Goal: Transaction & Acquisition: Book appointment/travel/reservation

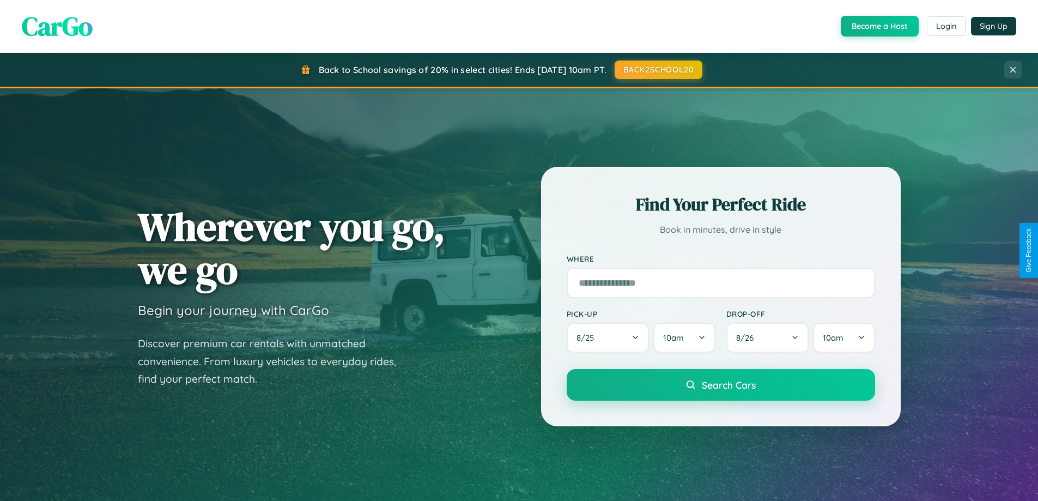
scroll to position [470, 0]
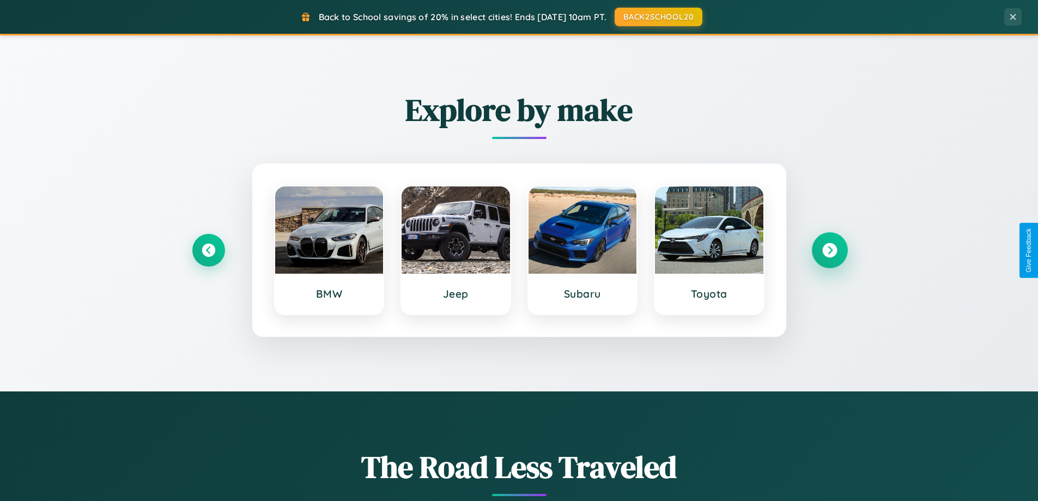
click at [829, 250] on icon at bounding box center [829, 250] width 15 height 15
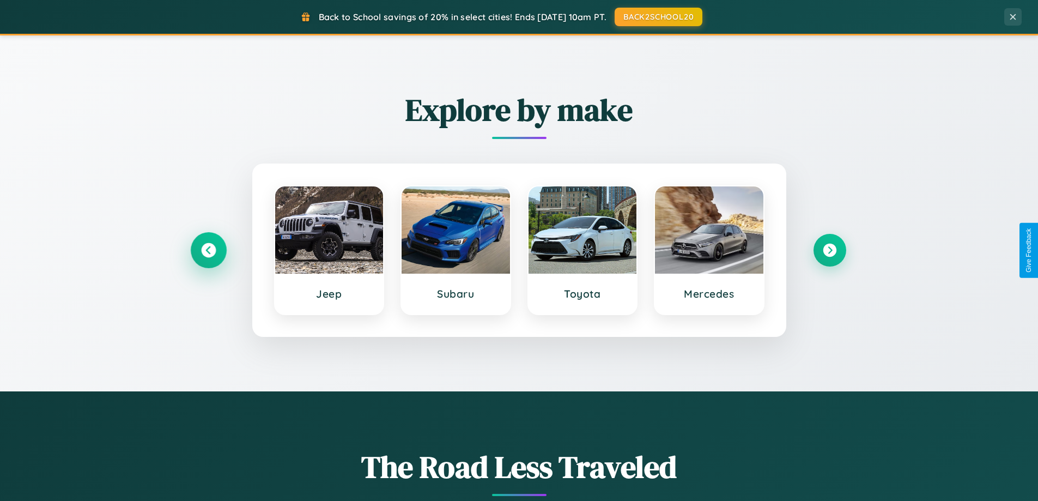
click at [208, 250] on icon at bounding box center [208, 250] width 15 height 15
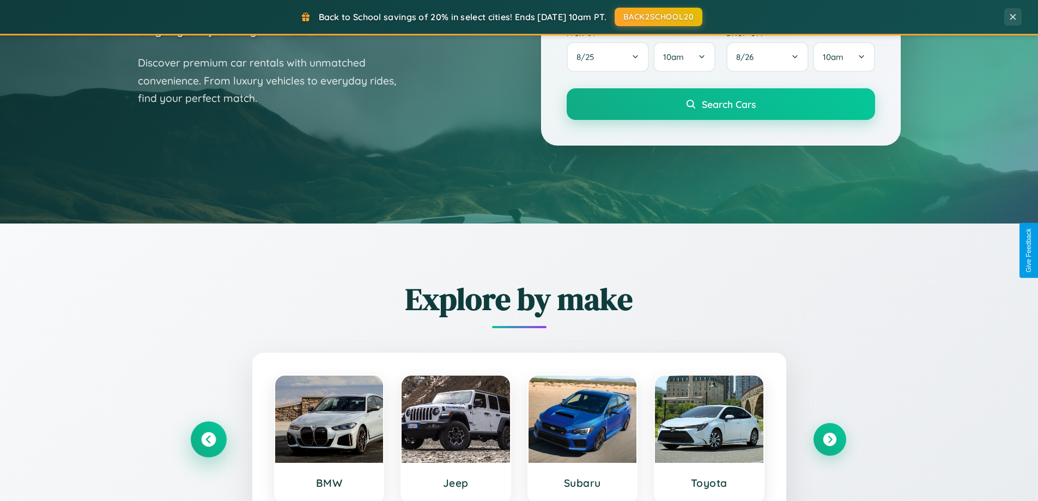
scroll to position [0, 0]
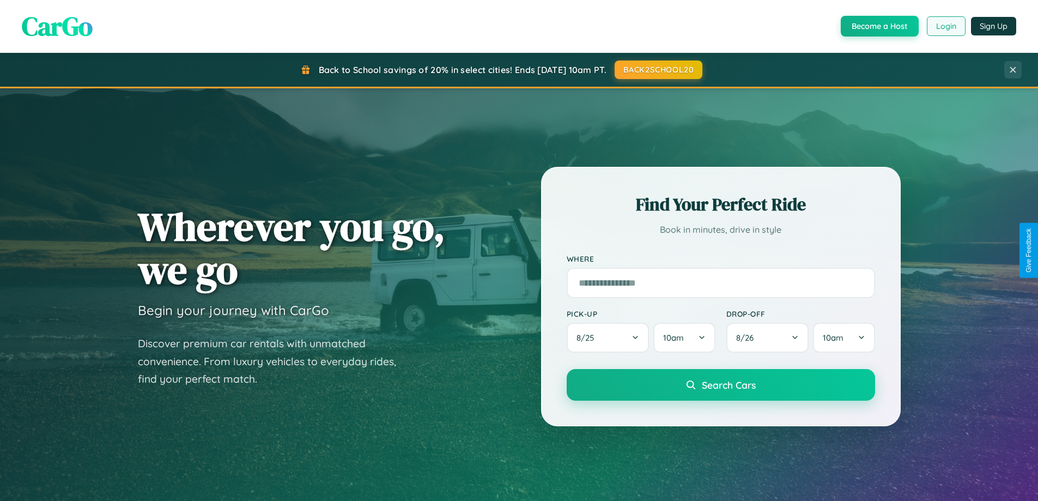
click at [945, 26] on button "Login" at bounding box center [946, 26] width 39 height 20
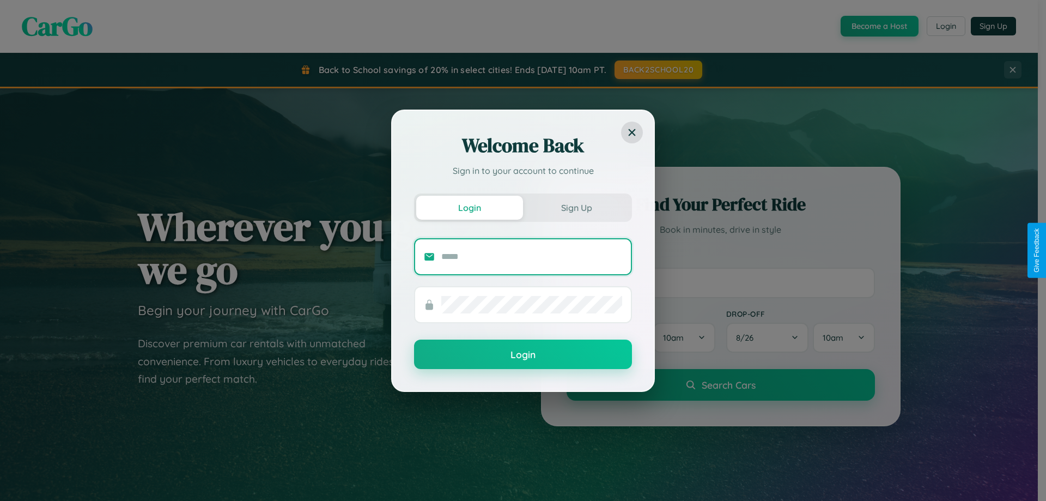
click at [532, 256] on input "text" at bounding box center [531, 256] width 181 height 17
type input "**********"
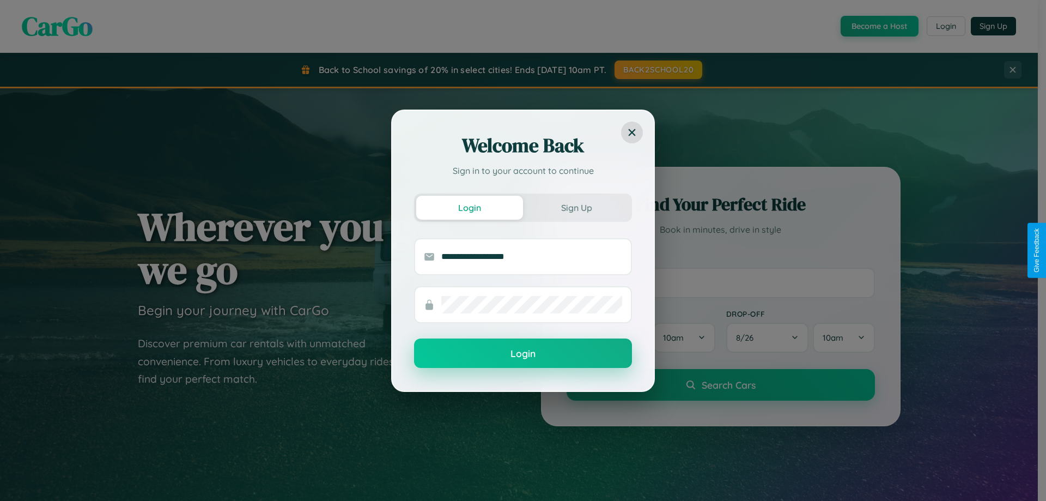
click at [523, 354] on button "Login" at bounding box center [523, 352] width 218 height 29
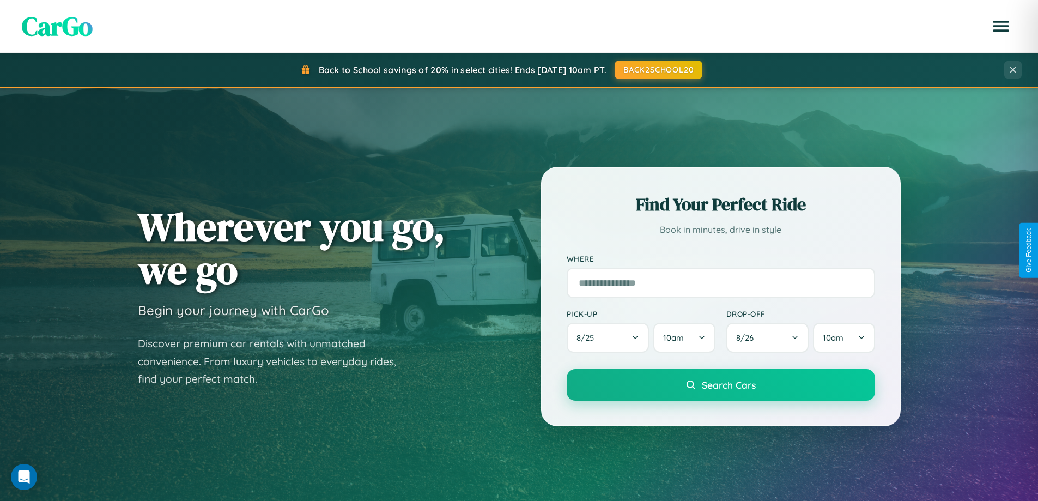
scroll to position [750, 0]
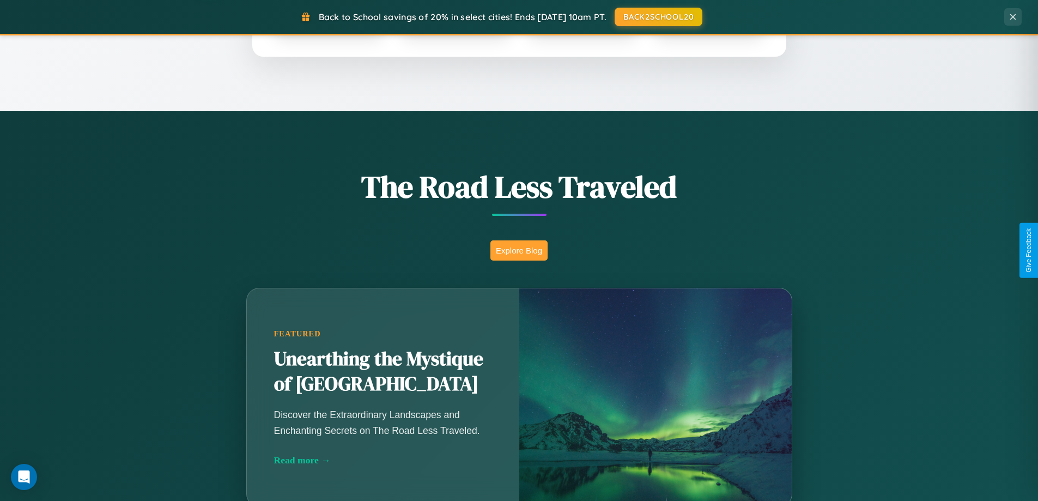
click at [519, 250] on button "Explore Blog" at bounding box center [518, 250] width 57 height 20
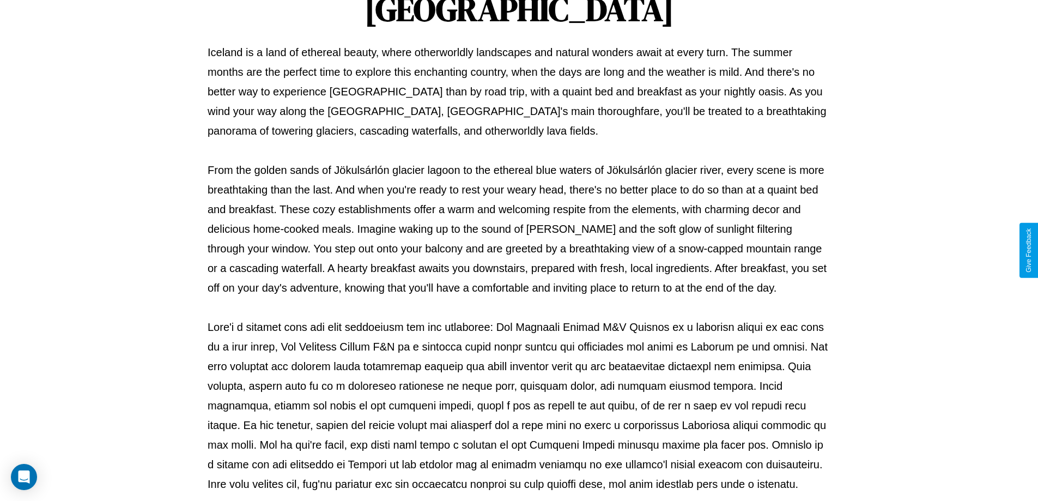
scroll to position [353, 0]
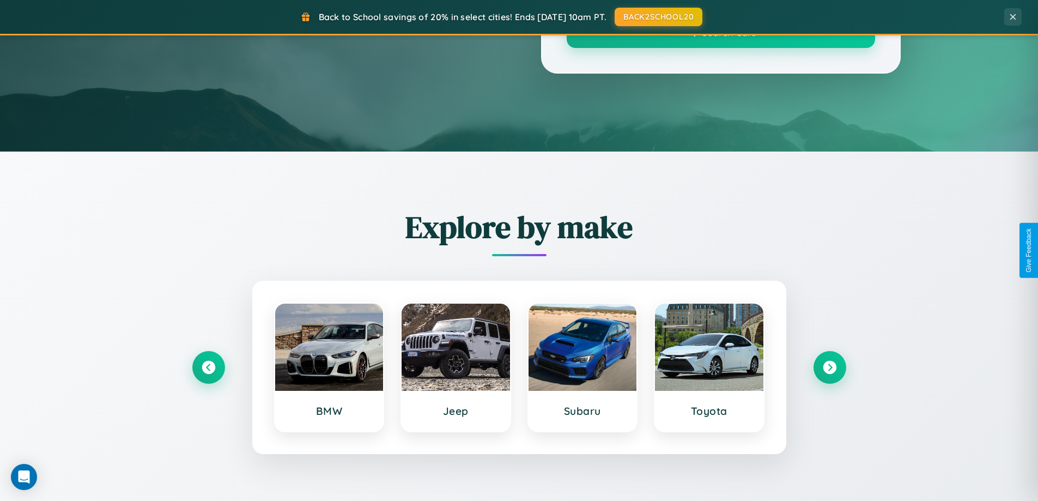
scroll to position [750, 0]
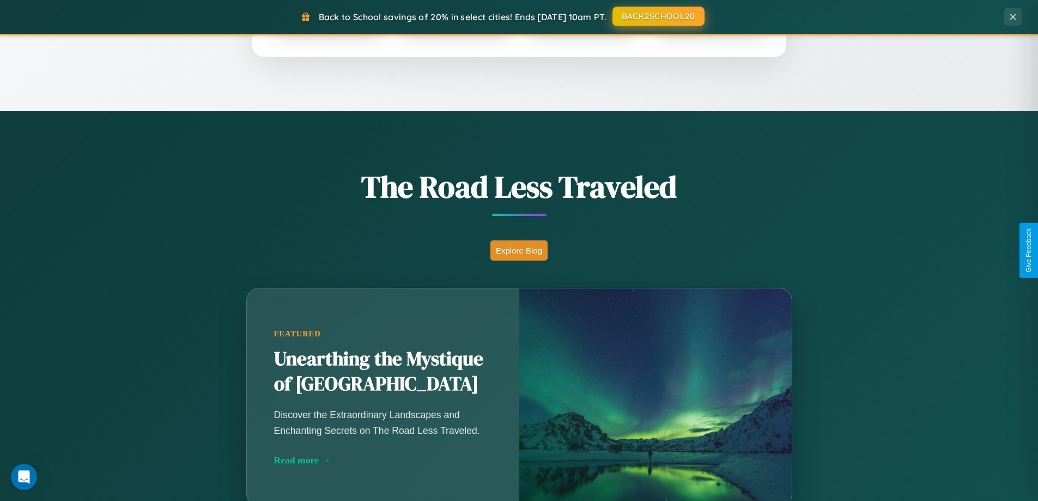
click at [658, 17] on button "BACK2SCHOOL20" at bounding box center [659, 17] width 92 height 20
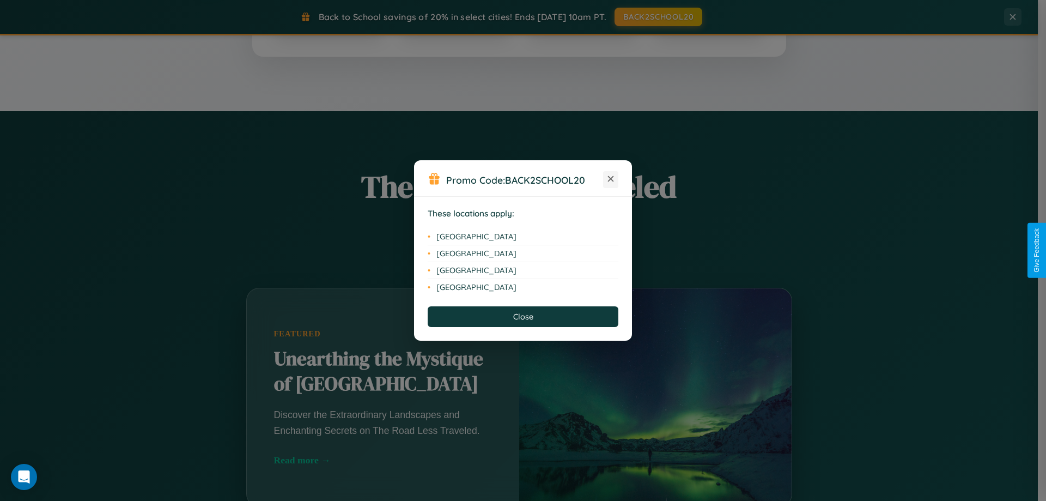
click at [611, 179] on icon at bounding box center [611, 179] width 6 height 6
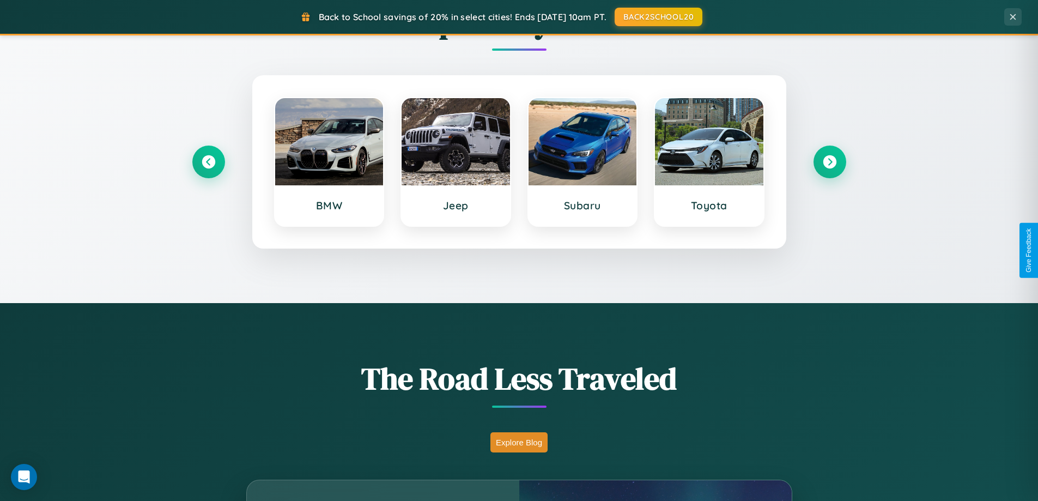
scroll to position [32, 0]
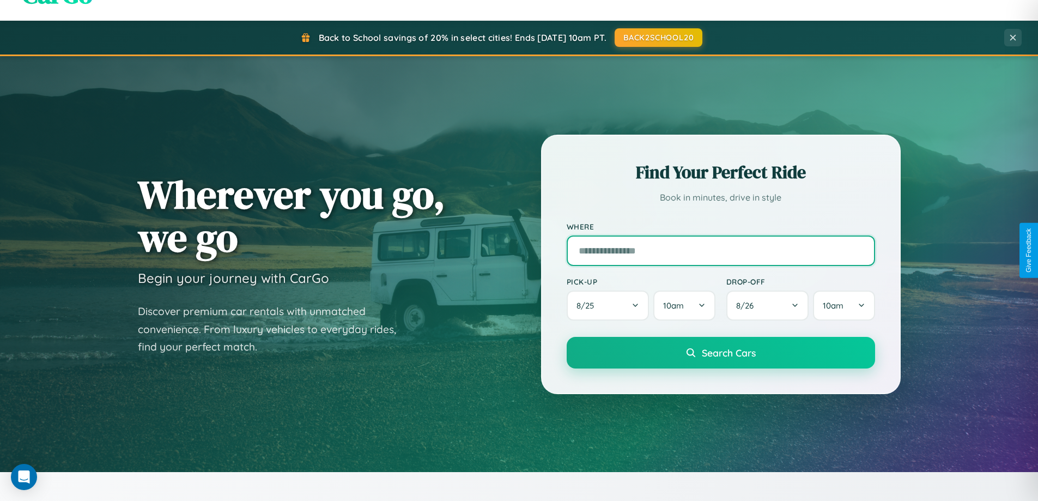
click at [720, 250] on input "text" at bounding box center [721, 250] width 308 height 31
type input "**********"
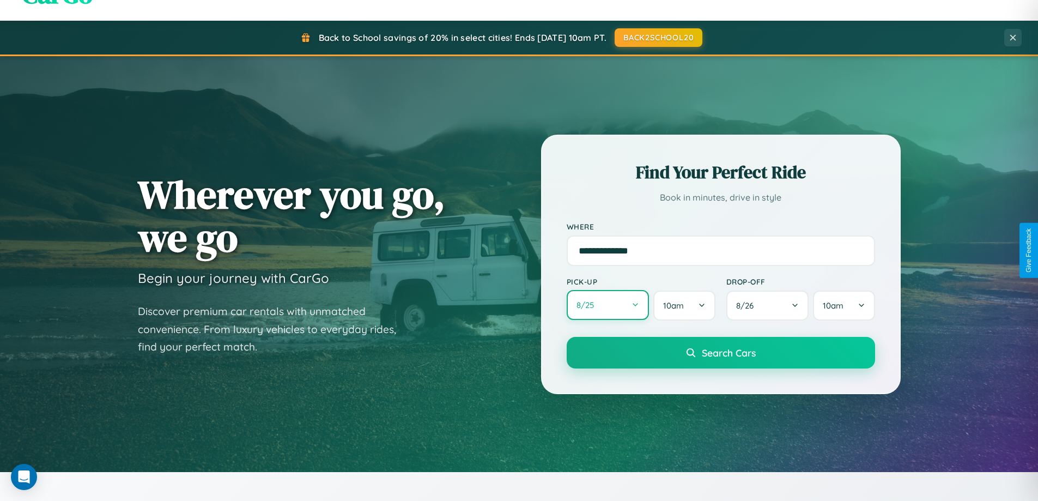
click at [608, 306] on button "8 / 25" at bounding box center [608, 305] width 83 height 30
select select "*"
select select "****"
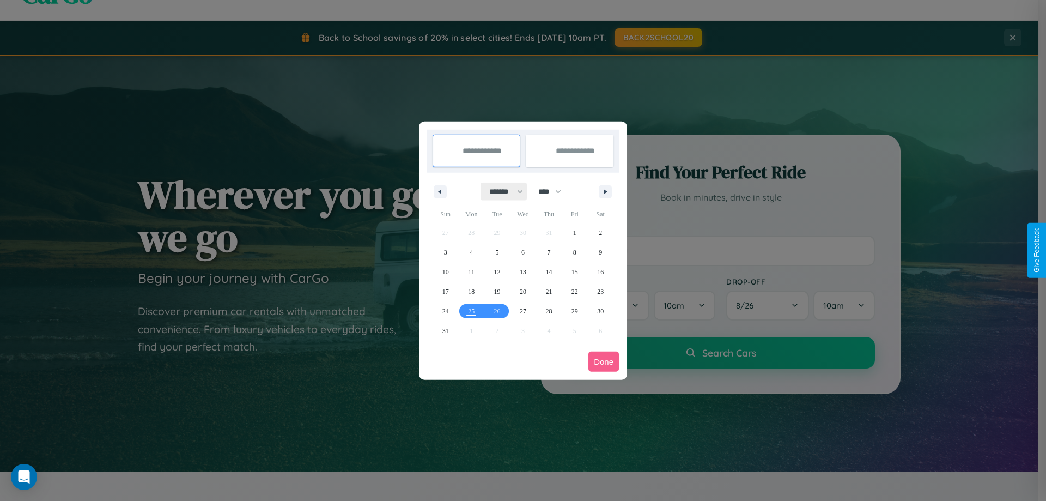
drag, startPoint x: 501, startPoint y: 191, endPoint x: 523, endPoint y: 219, distance: 34.9
click at [501, 191] on select "******* ******** ***** ***** *** **** **** ****** ********* ******* ******** **…" at bounding box center [504, 192] width 46 height 18
select select "*"
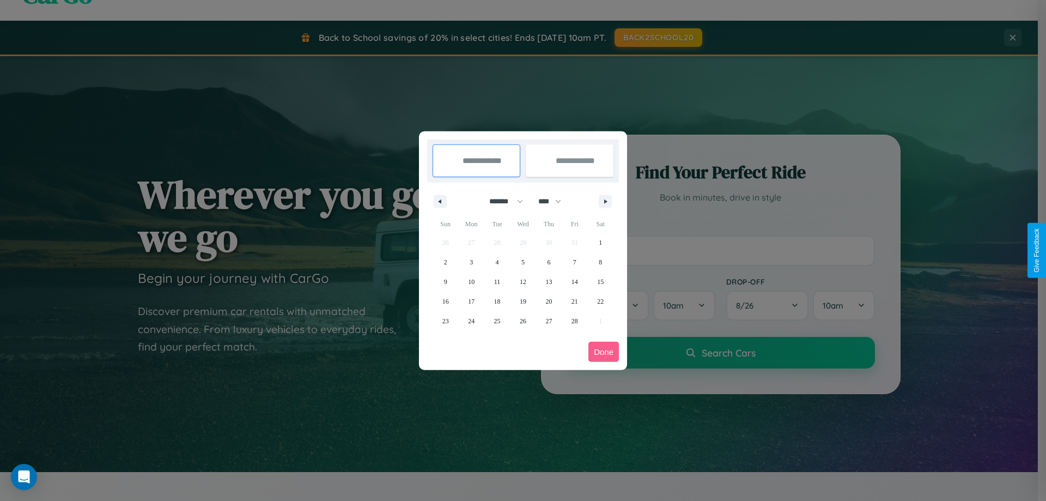
drag, startPoint x: 555, startPoint y: 201, endPoint x: 523, endPoint y: 219, distance: 36.1
click at [555, 201] on select "**** **** **** **** **** **** **** **** **** **** **** **** **** **** **** ****…" at bounding box center [549, 201] width 33 height 18
select select "****"
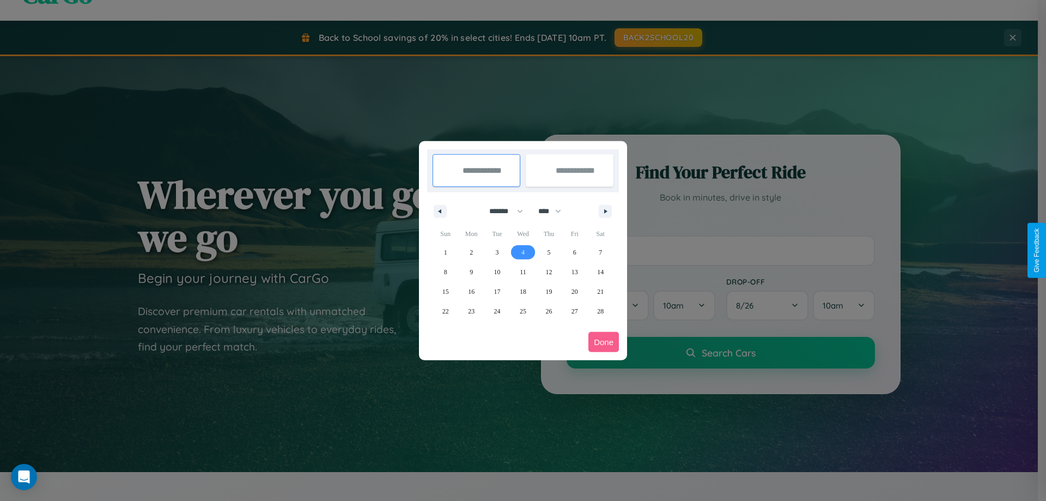
click at [523, 252] on span "4" at bounding box center [523, 253] width 3 height 20
type input "**********"
click at [497, 271] on span "10" at bounding box center [497, 272] width 7 height 20
type input "**********"
click at [604, 342] on button "Done" at bounding box center [604, 342] width 31 height 20
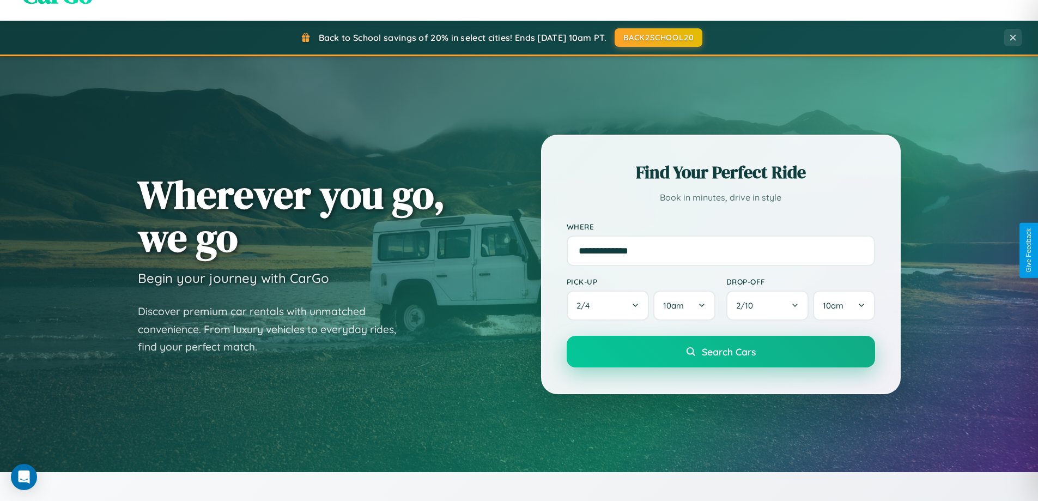
click at [720, 351] on span "Search Cars" at bounding box center [729, 351] width 54 height 12
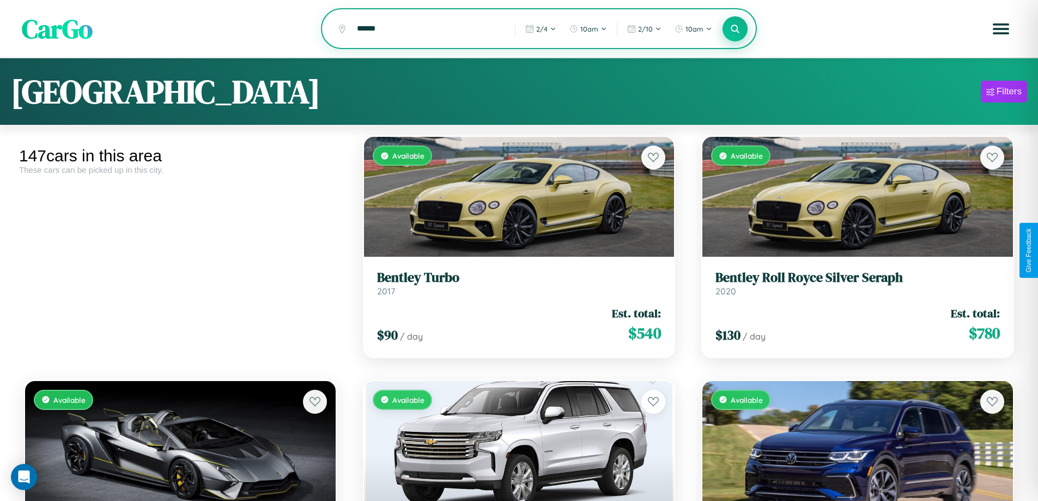
click at [735, 29] on icon at bounding box center [735, 28] width 10 height 10
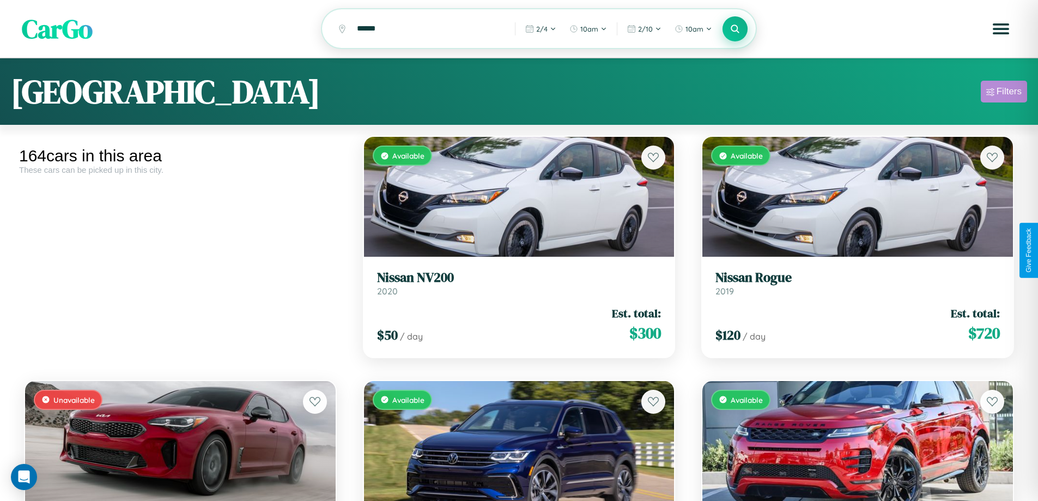
click at [1004, 93] on div "Filters" at bounding box center [1009, 91] width 25 height 11
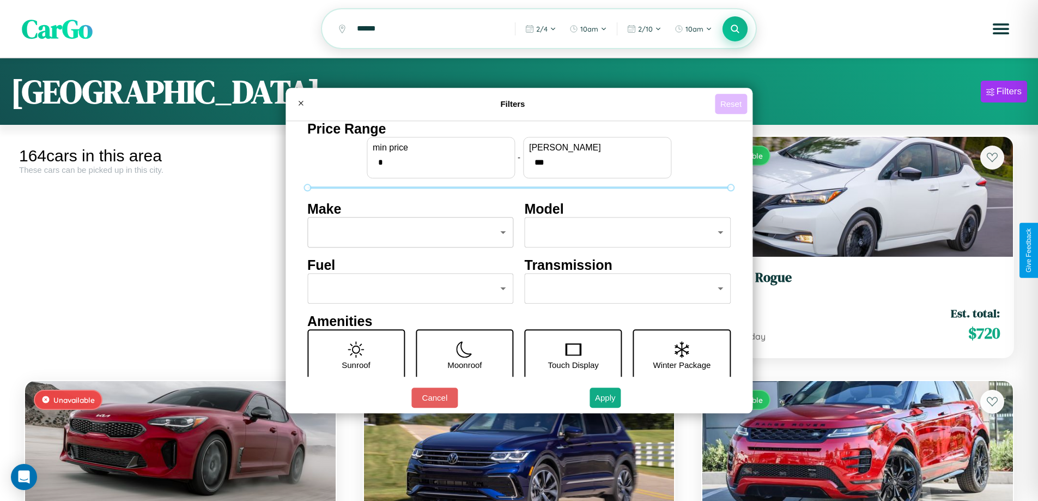
click at [732, 104] on button "Reset" at bounding box center [731, 104] width 32 height 20
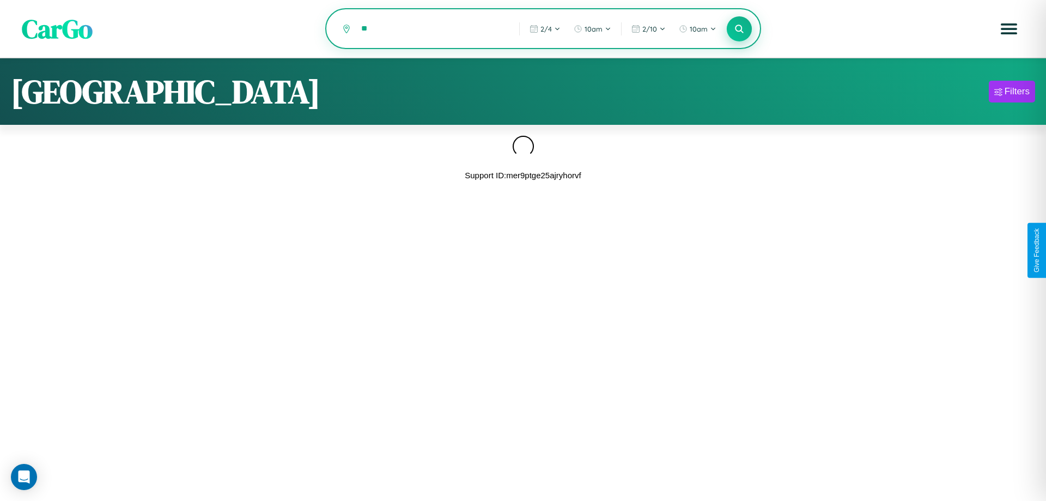
type input "*"
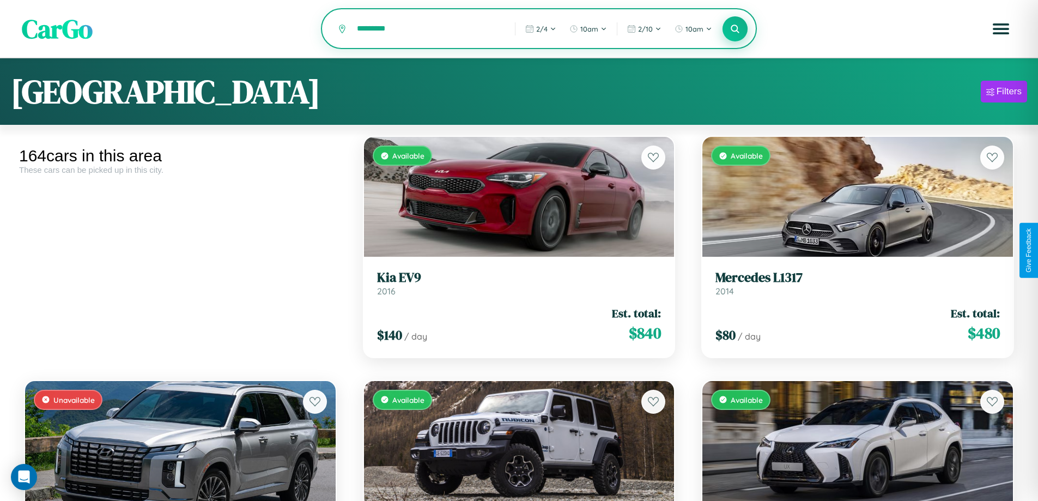
type input "*********"
click at [735, 29] on icon at bounding box center [735, 28] width 10 height 10
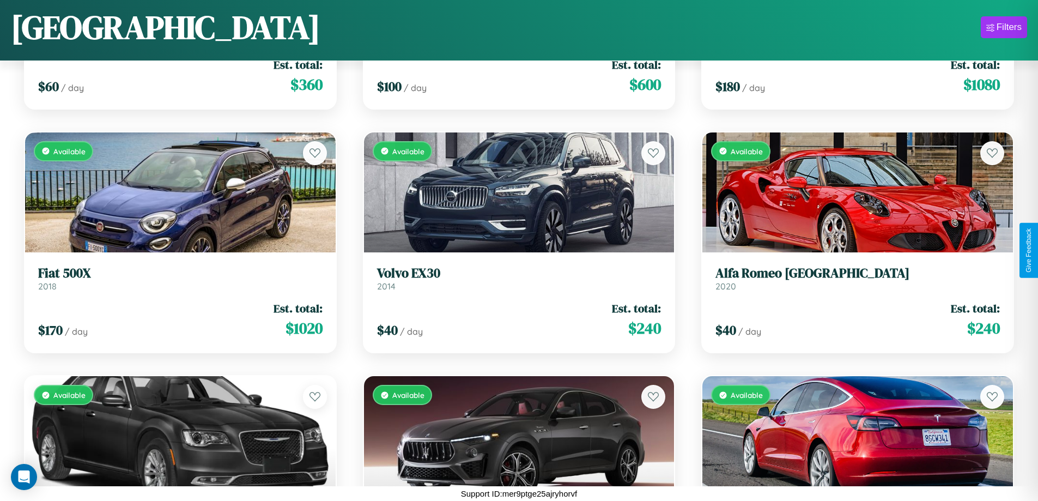
scroll to position [8450, 0]
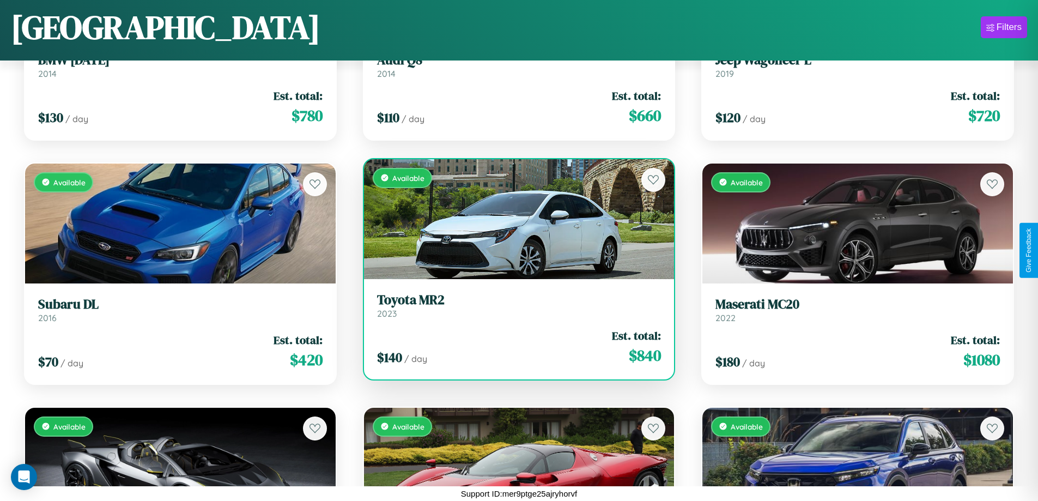
click at [514, 310] on link "Toyota MR2 2023" at bounding box center [519, 305] width 284 height 27
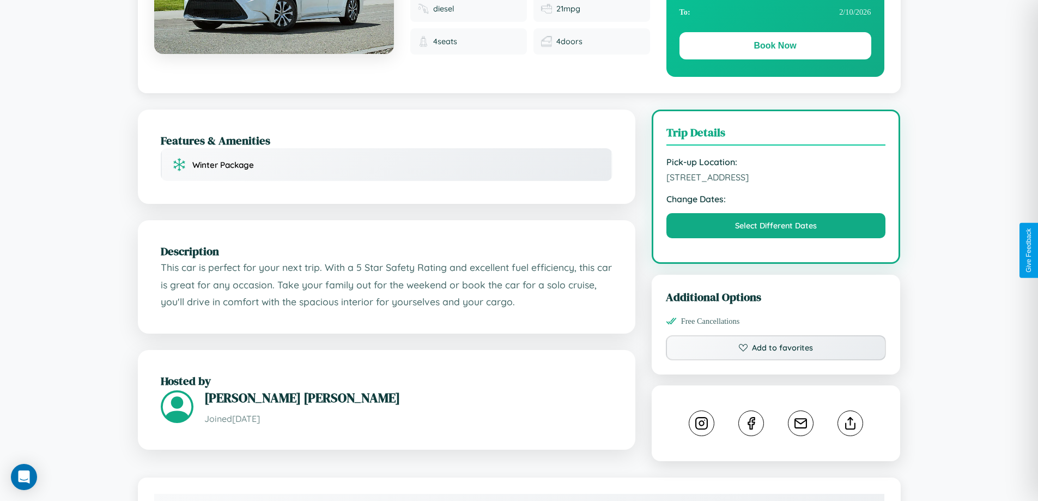
scroll to position [358, 0]
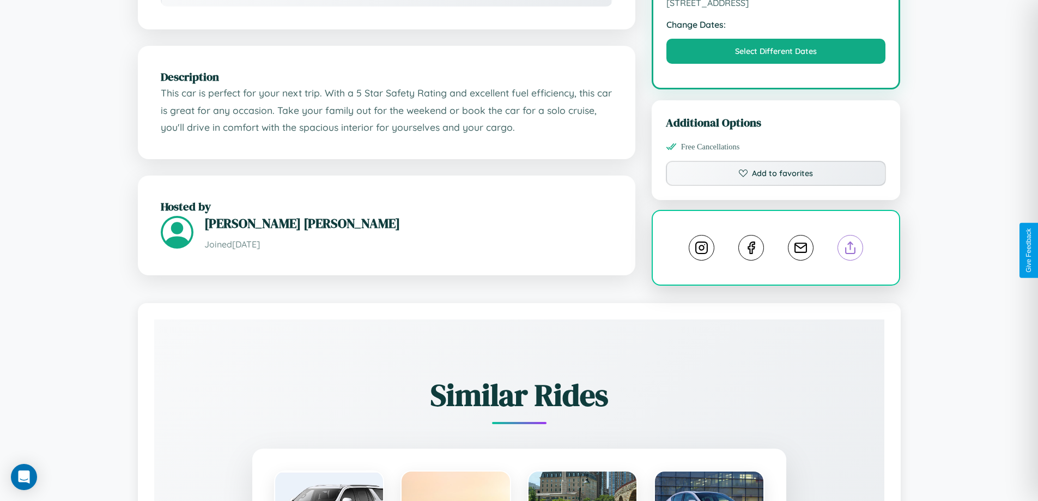
click at [851, 250] on line at bounding box center [851, 246] width 0 height 8
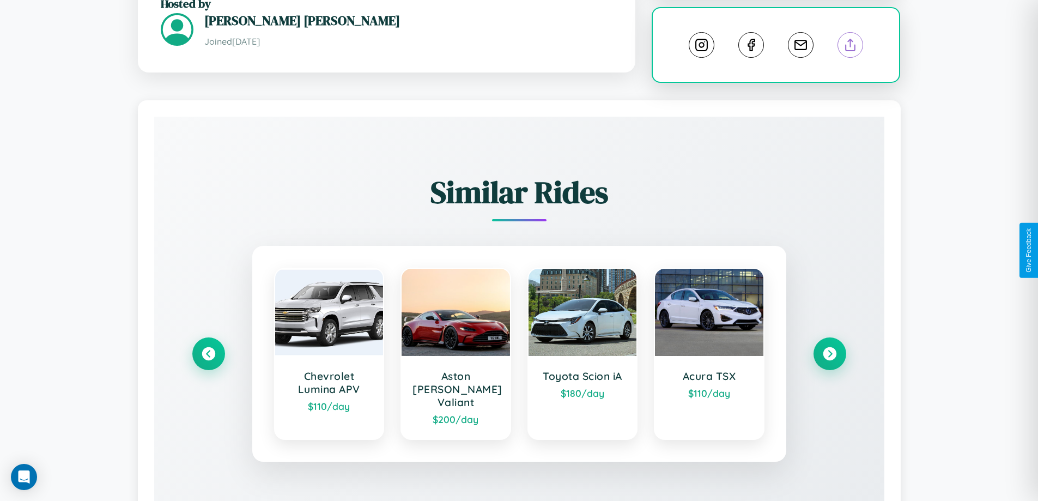
scroll to position [607, 0]
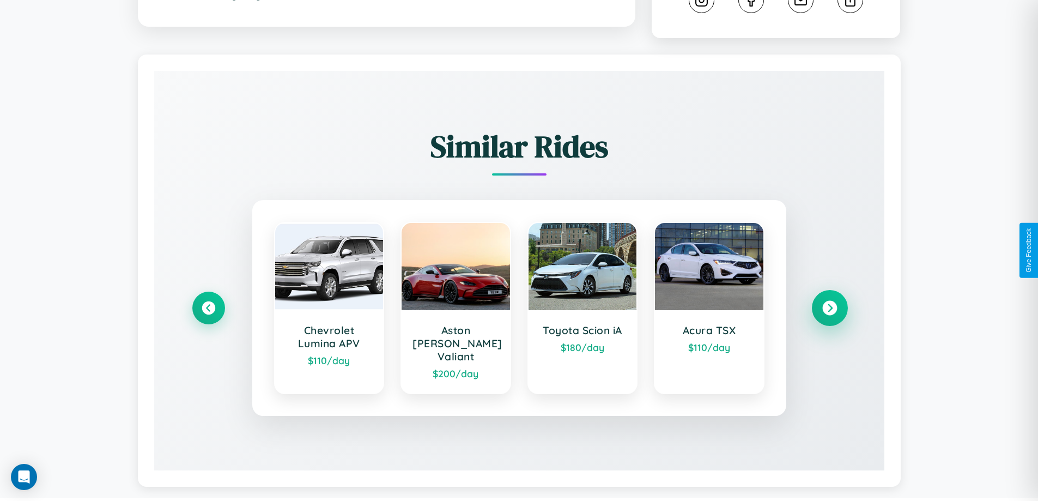
click at [829, 303] on icon at bounding box center [829, 308] width 15 height 15
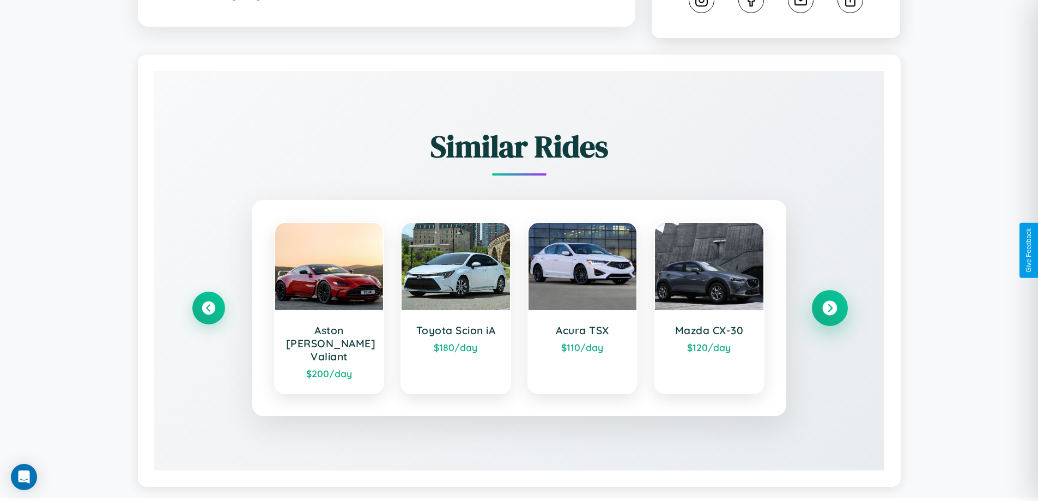
click at [829, 303] on icon at bounding box center [829, 308] width 15 height 15
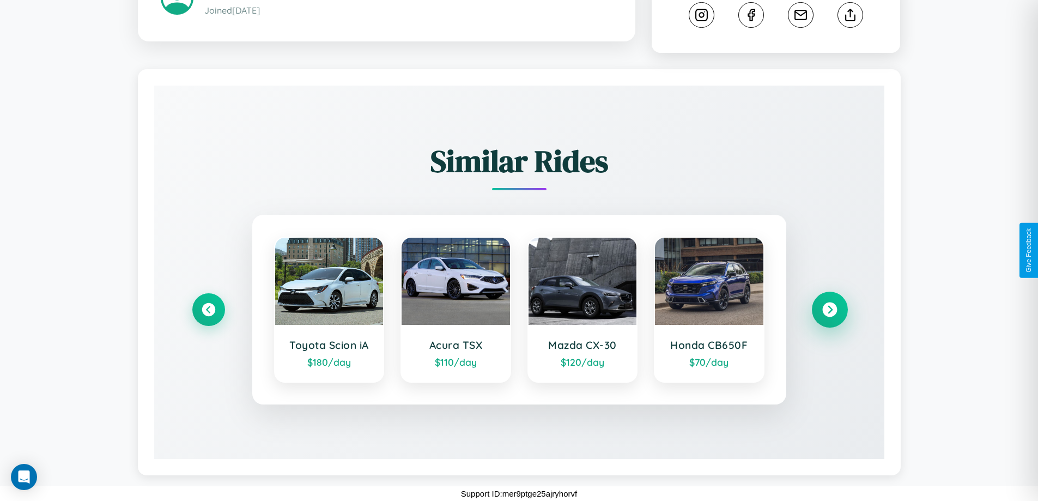
scroll to position [593, 0]
click at [829, 310] on icon at bounding box center [829, 309] width 15 height 15
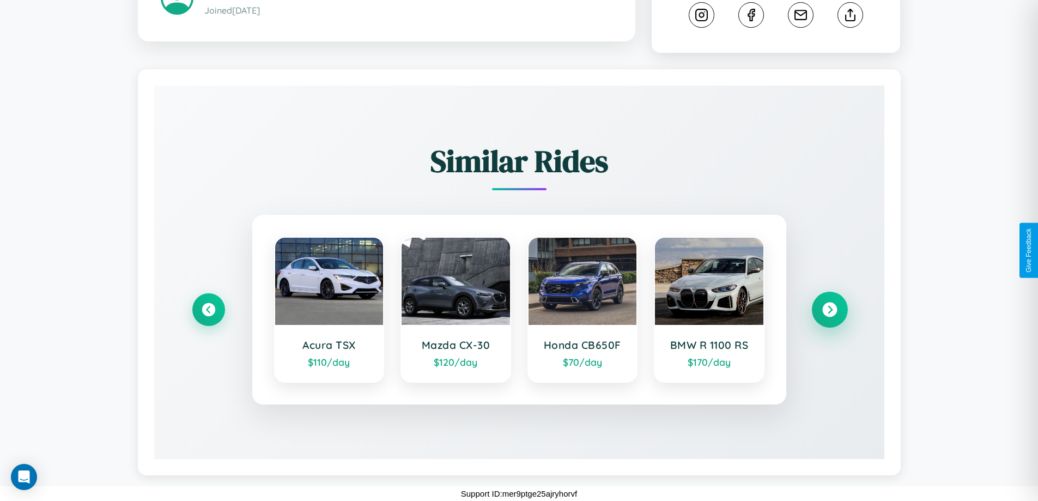
click at [829, 310] on icon at bounding box center [829, 309] width 15 height 15
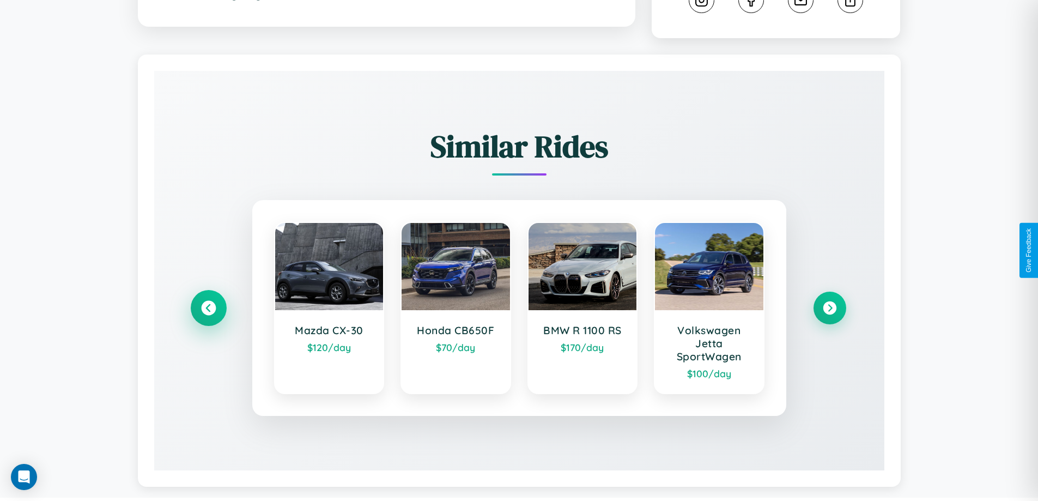
click at [208, 310] on icon at bounding box center [208, 308] width 15 height 15
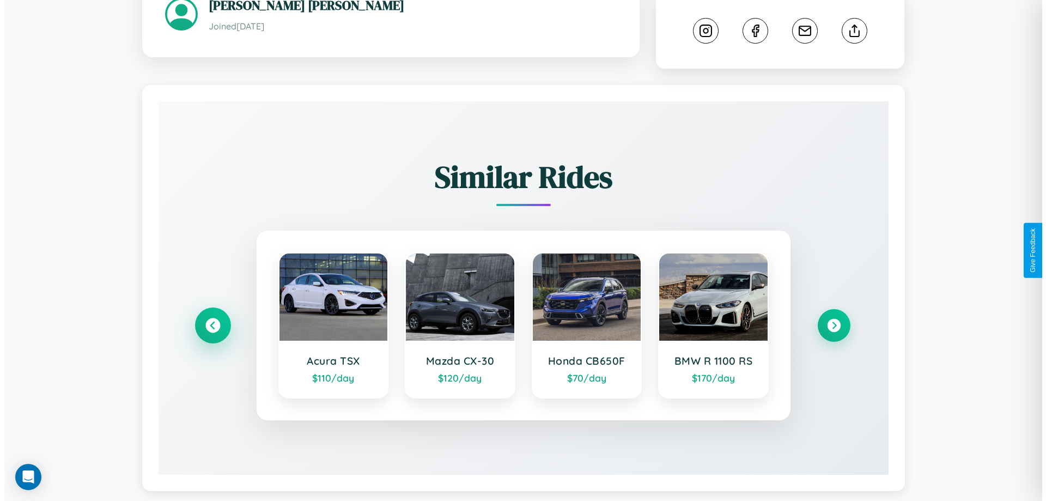
scroll to position [0, 0]
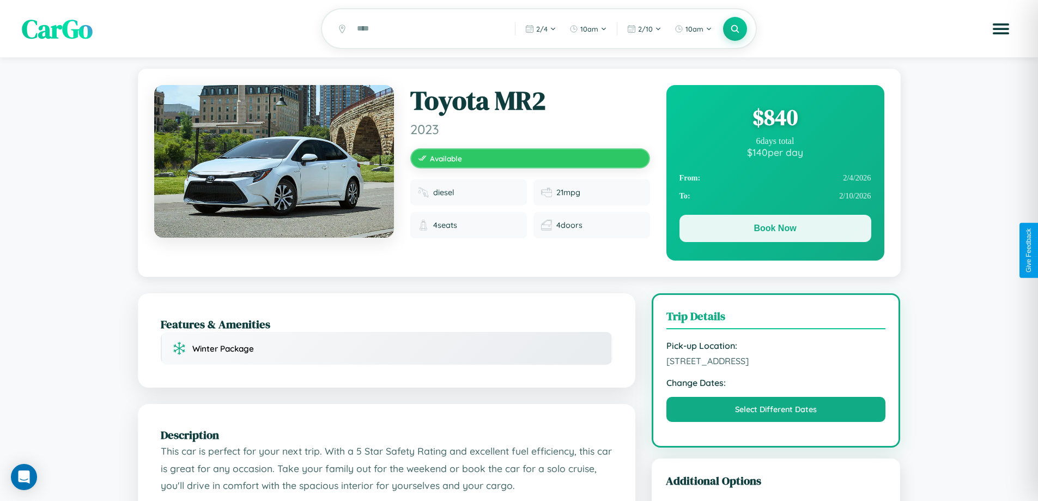
click at [775, 231] on button "Book Now" at bounding box center [776, 228] width 192 height 27
